Goal: Information Seeking & Learning: Learn about a topic

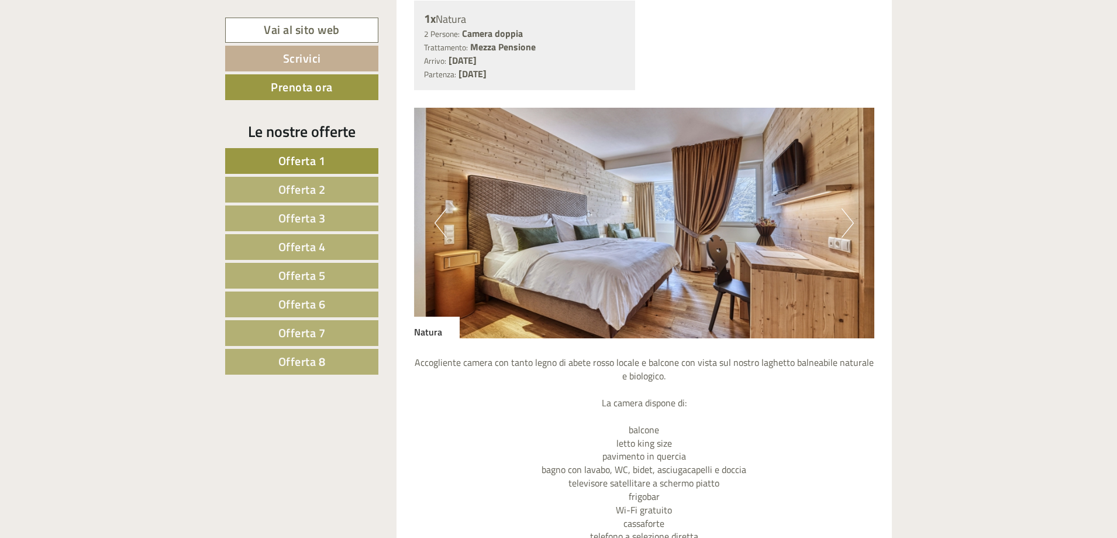
scroll to position [2852, 0]
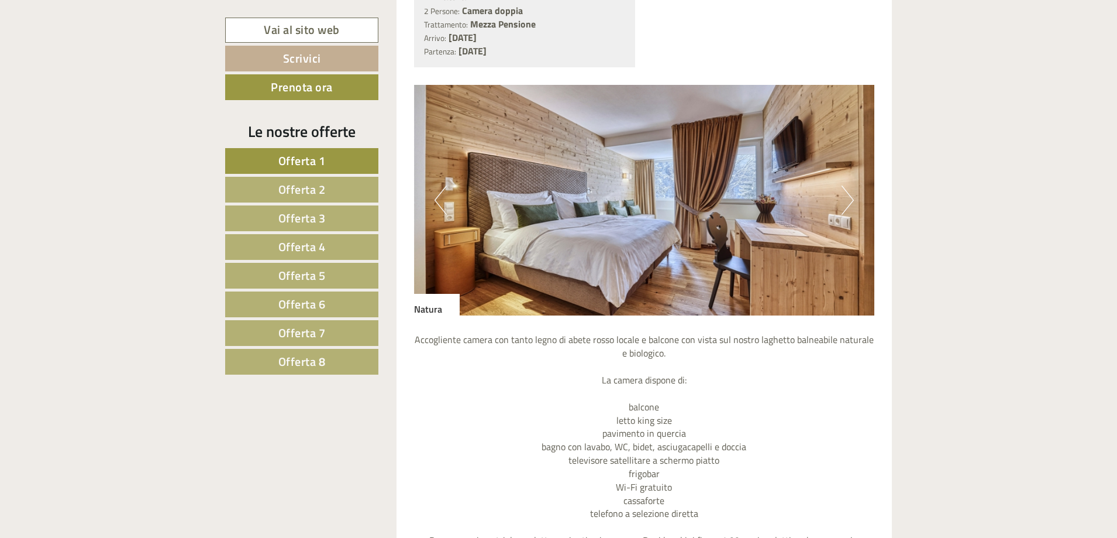
click at [848, 214] on button "Next" at bounding box center [848, 199] width 12 height 29
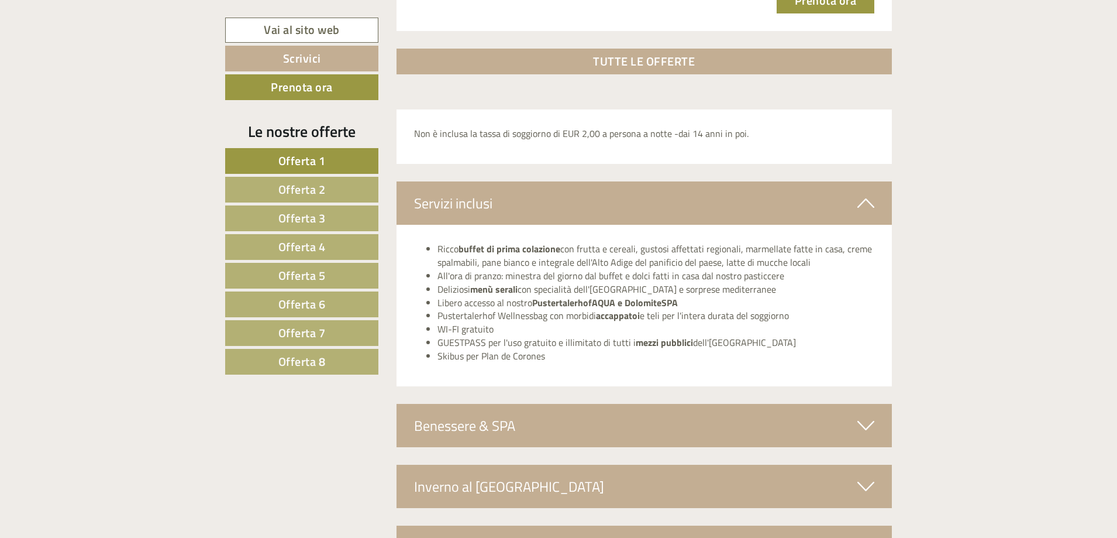
scroll to position [3847, 0]
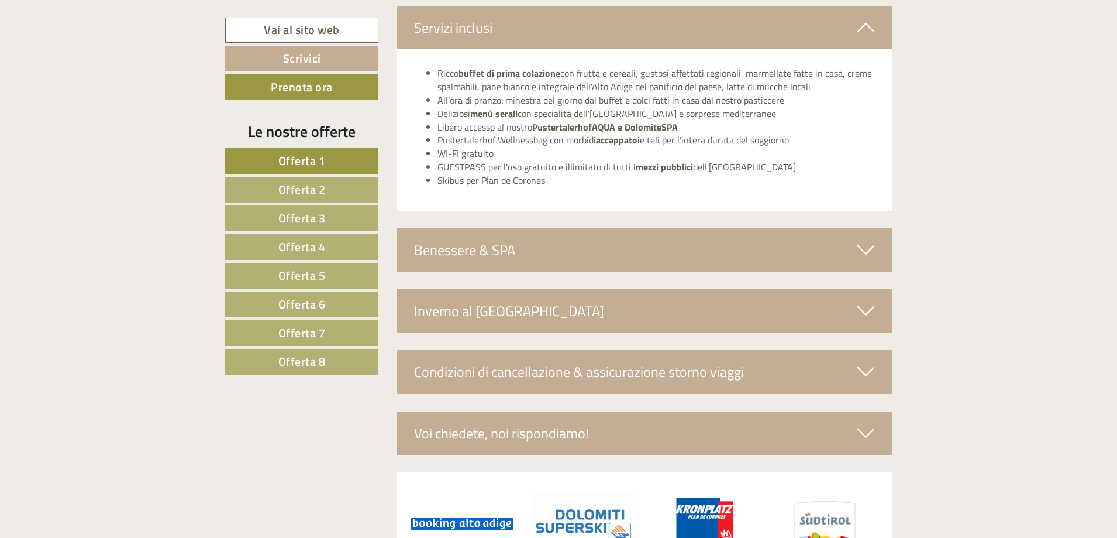
click at [693, 364] on div "Condizioni di cancellazione & assicurazione storno viaggi" at bounding box center [645, 371] width 496 height 43
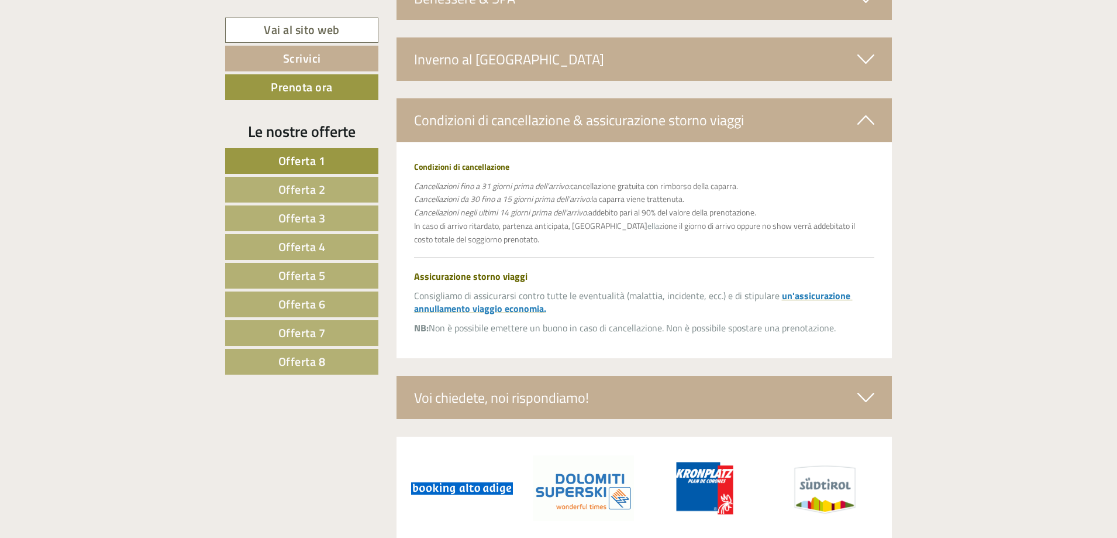
scroll to position [4140, 0]
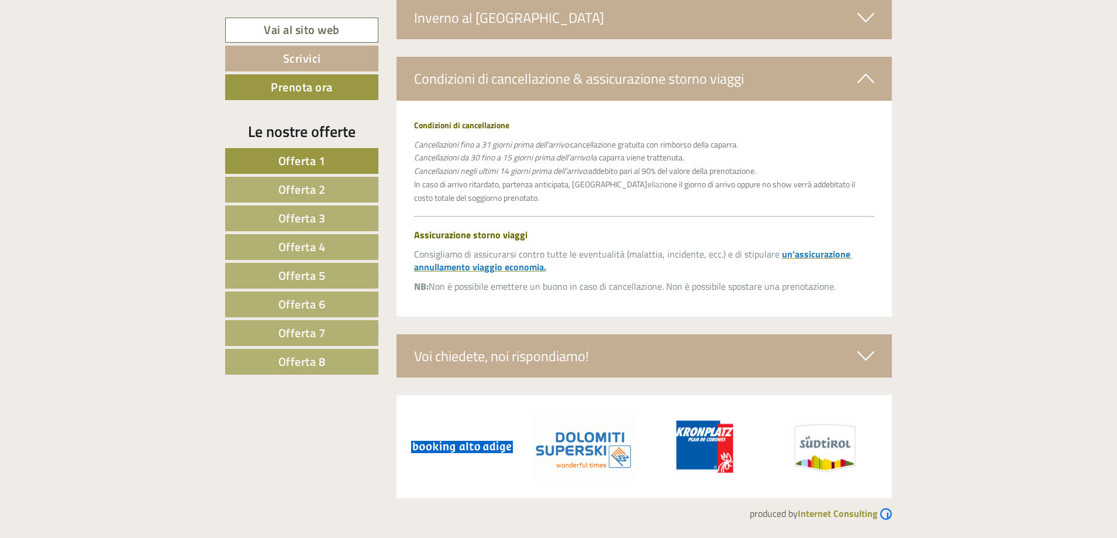
click at [574, 357] on div "Voi chiedete, noi rispondiamo!" at bounding box center [645, 355] width 496 height 43
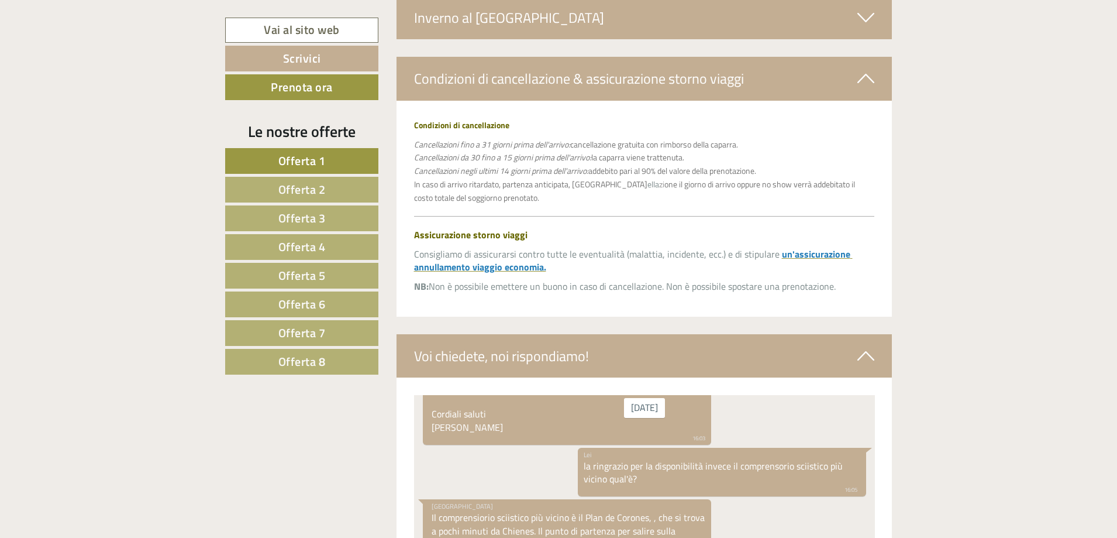
scroll to position [553, 0]
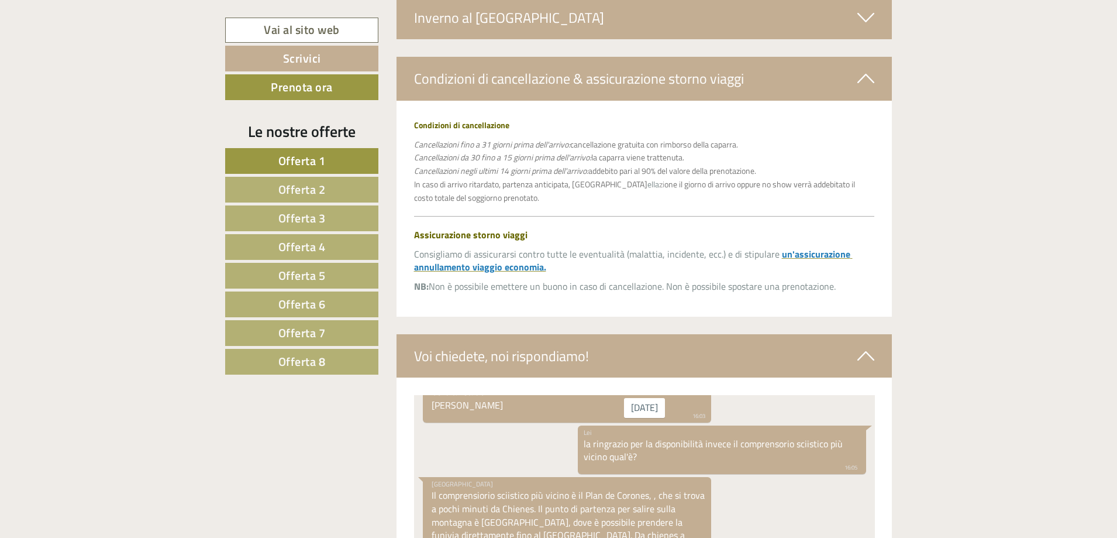
click at [323, 281] on span "Offerta 5" at bounding box center [301, 275] width 47 height 18
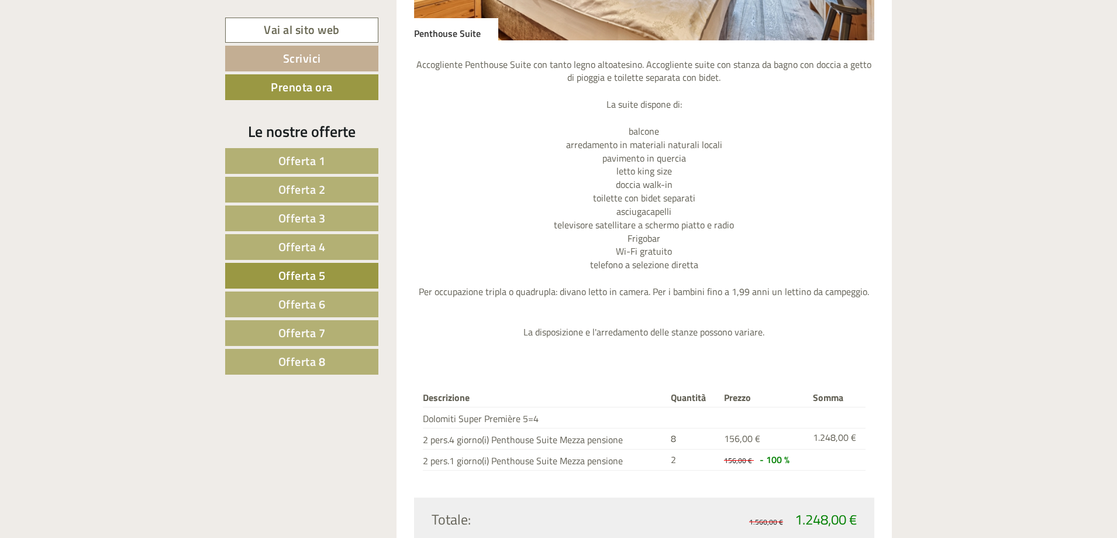
scroll to position [1097, 0]
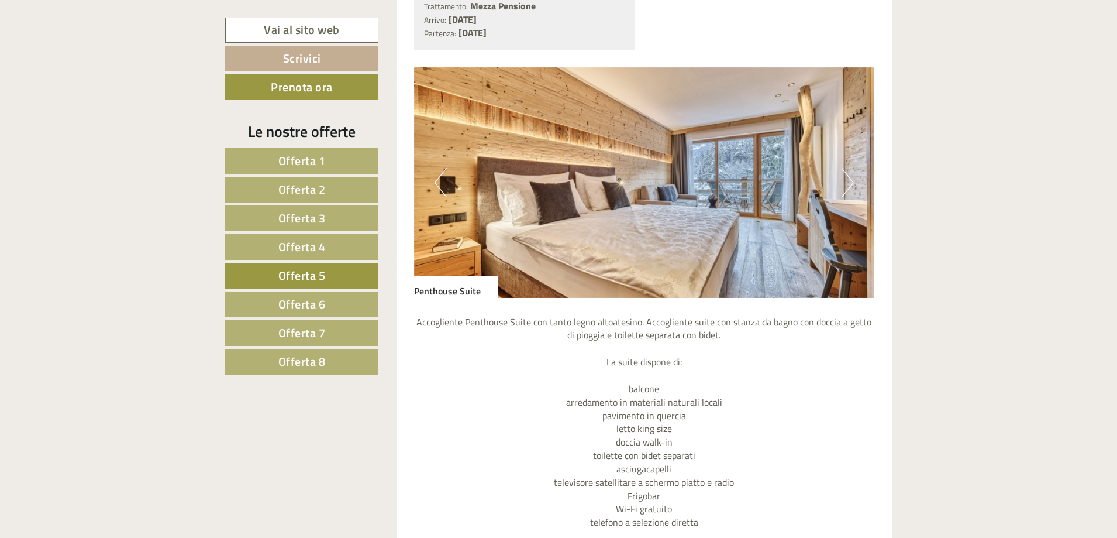
click at [848, 187] on button "Next" at bounding box center [848, 182] width 12 height 29
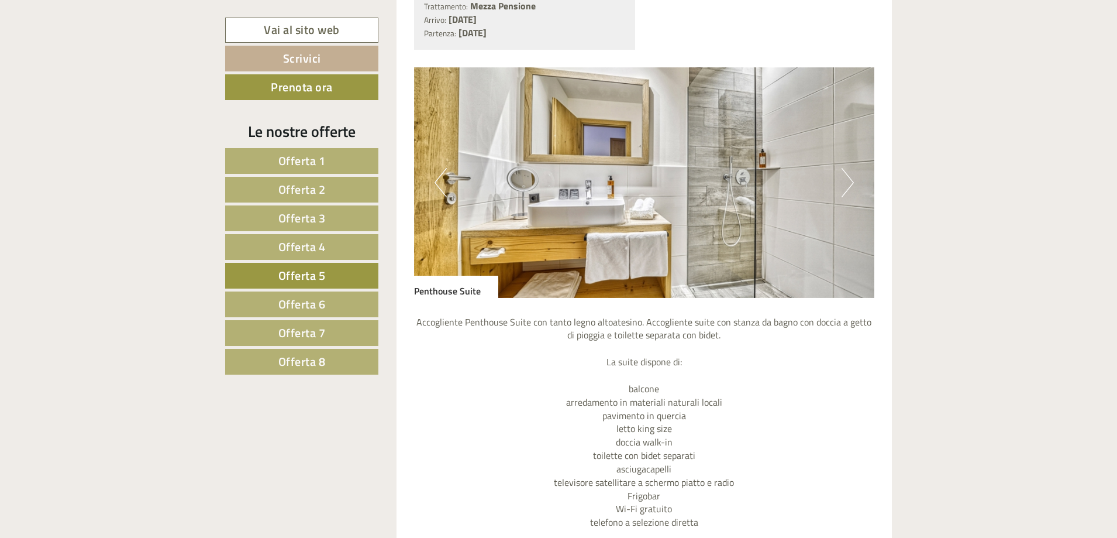
click at [848, 187] on button "Next" at bounding box center [848, 182] width 12 height 29
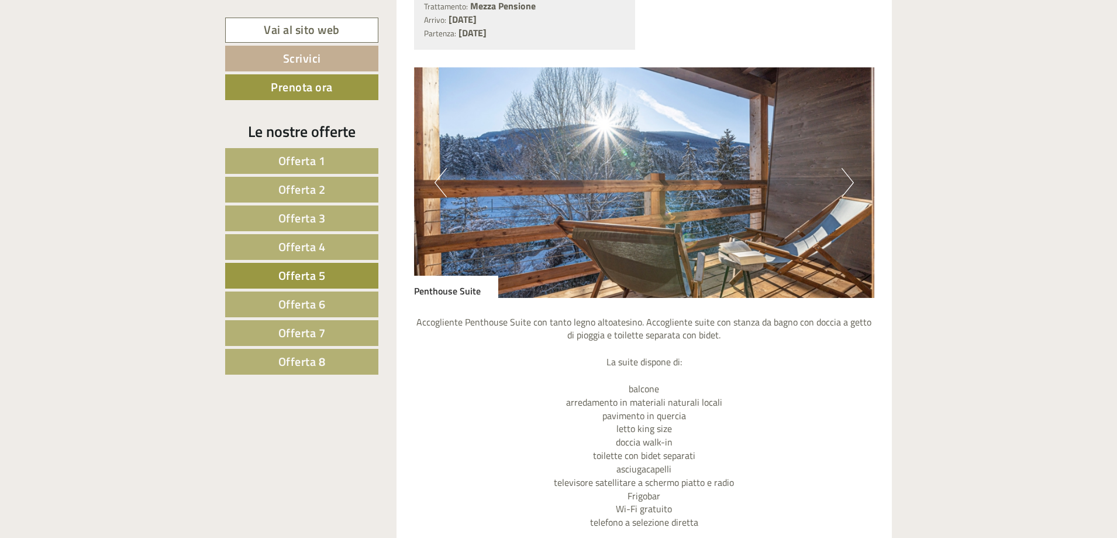
click at [332, 242] on link "Offerta 4" at bounding box center [301, 247] width 153 height 26
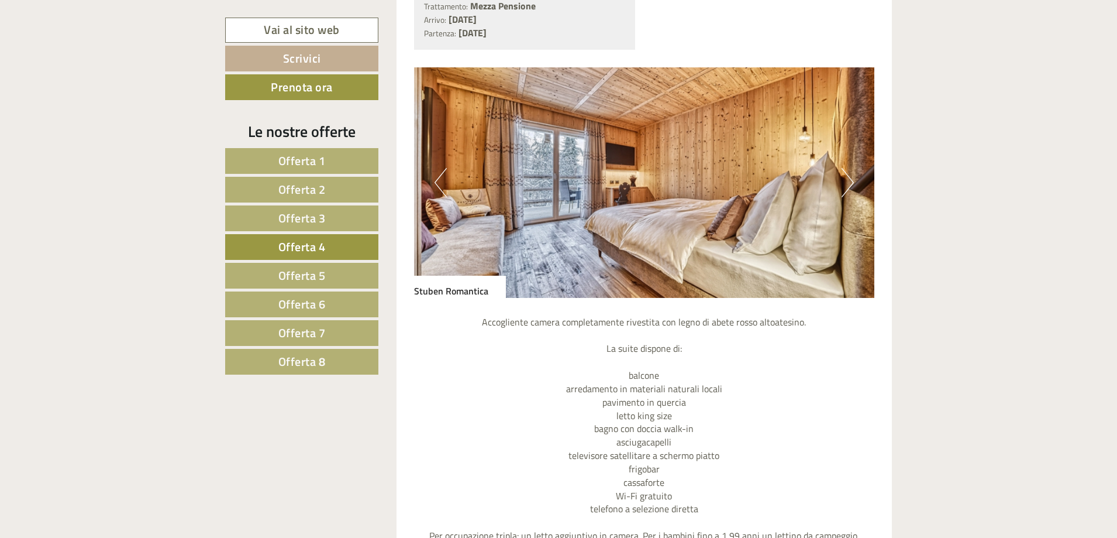
scroll to position [980, 0]
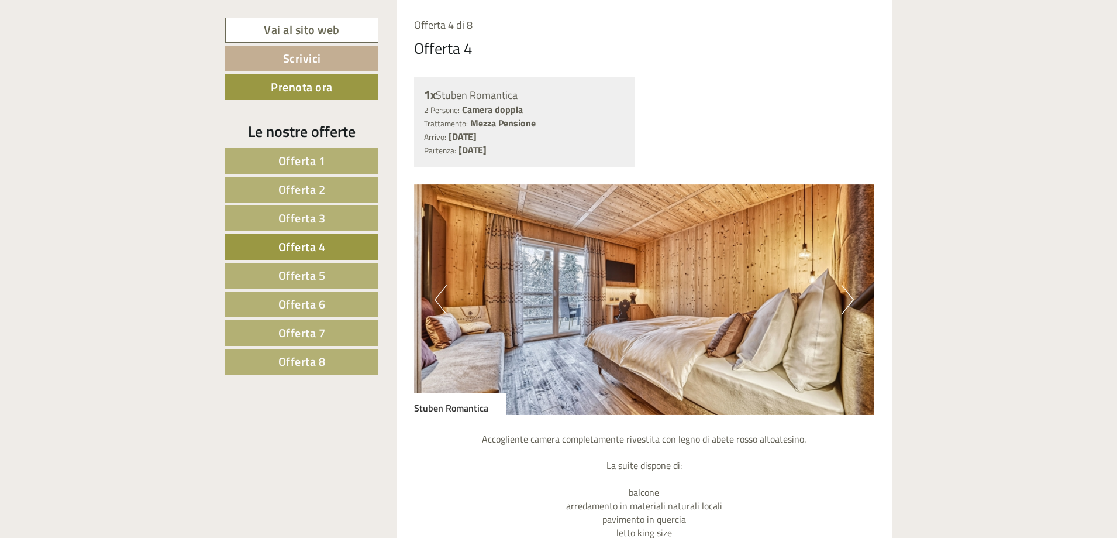
click at [338, 224] on link "Offerta 3" at bounding box center [301, 218] width 153 height 26
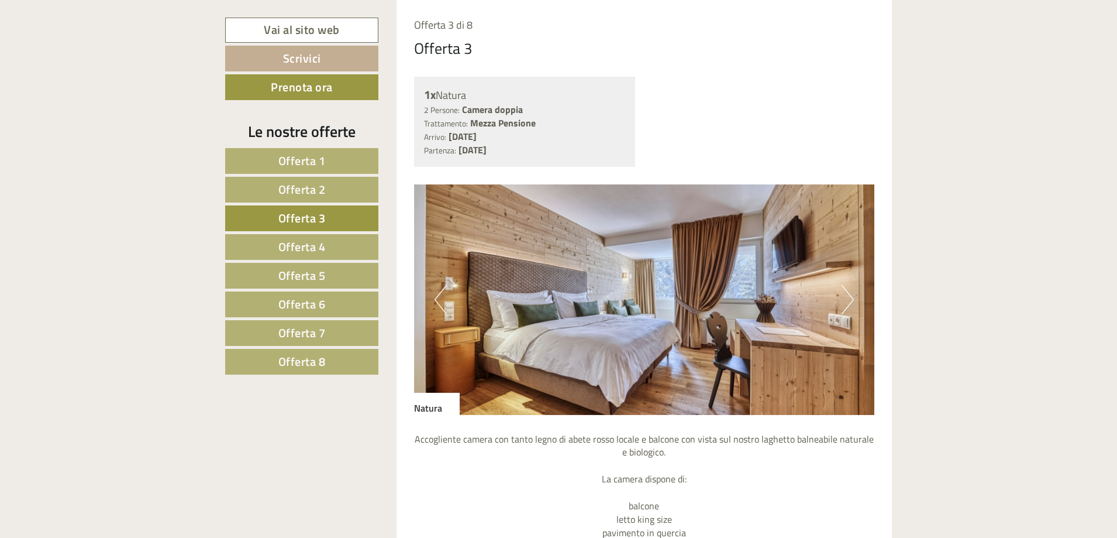
click at [351, 275] on link "Offerta 5" at bounding box center [301, 276] width 153 height 26
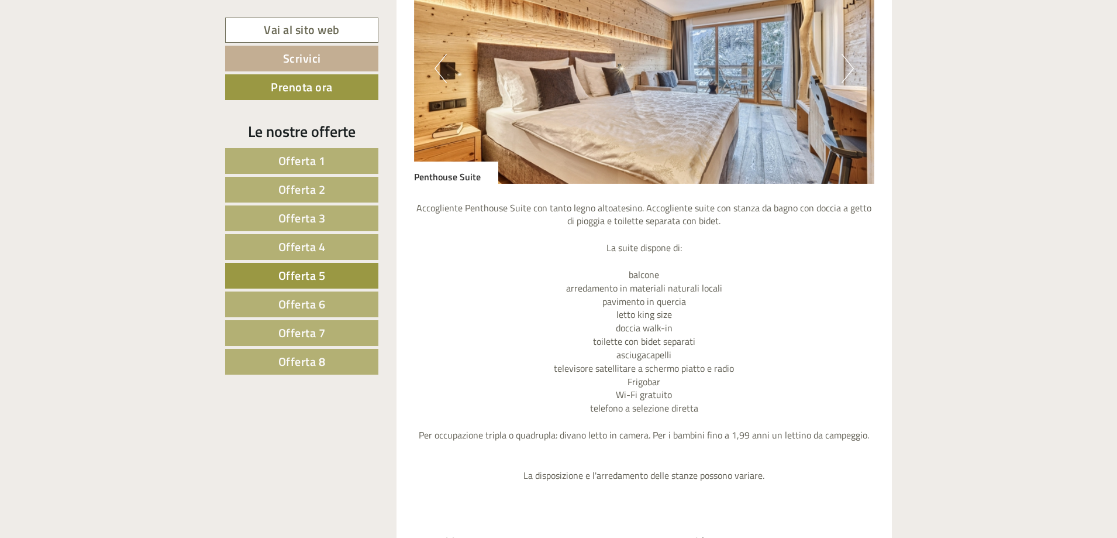
scroll to position [1214, 0]
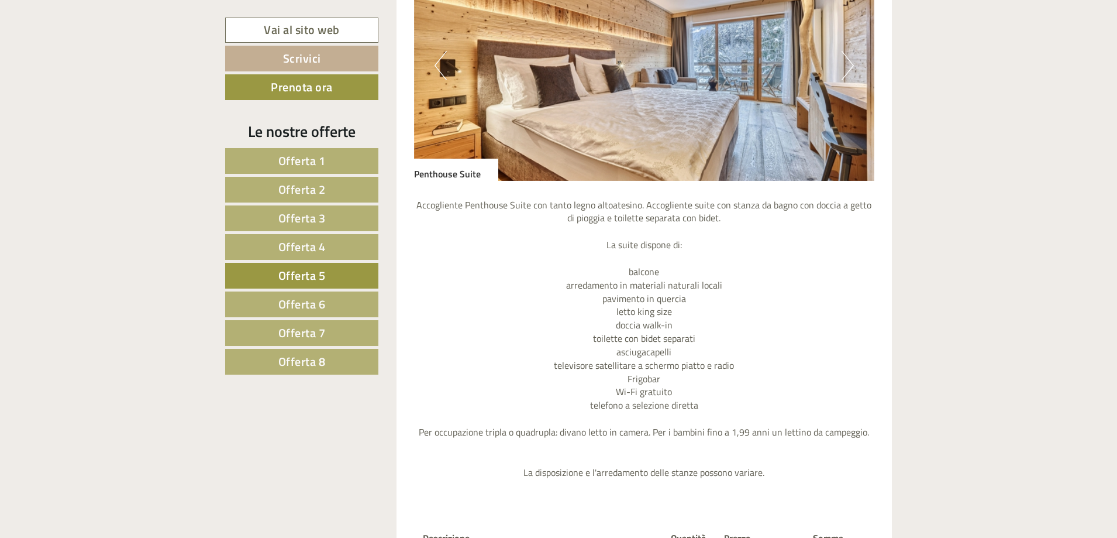
click at [842, 72] on button "Next" at bounding box center [848, 65] width 12 height 29
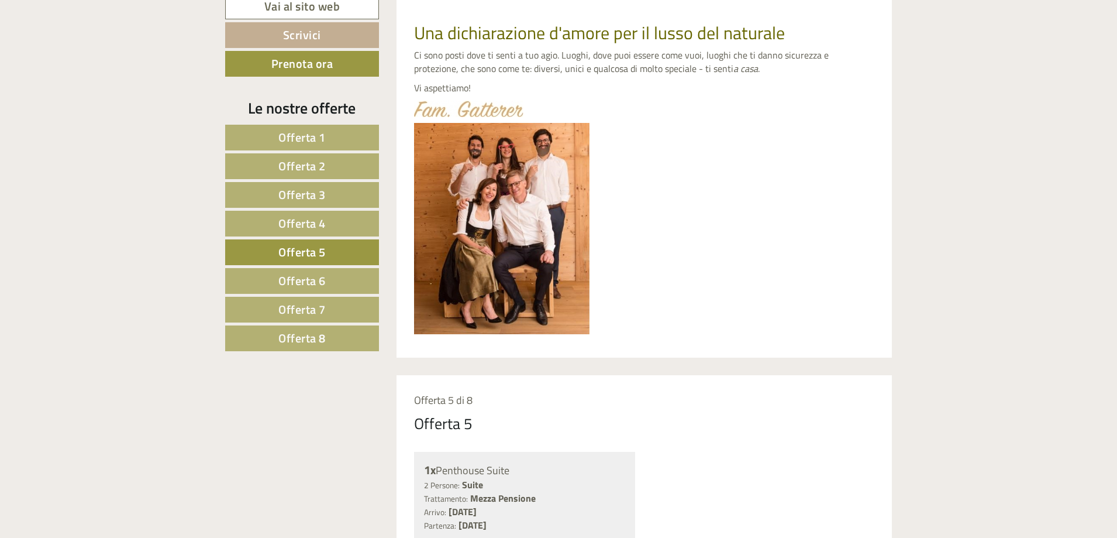
scroll to position [454, 0]
